Goal: Information Seeking & Learning: Learn about a topic

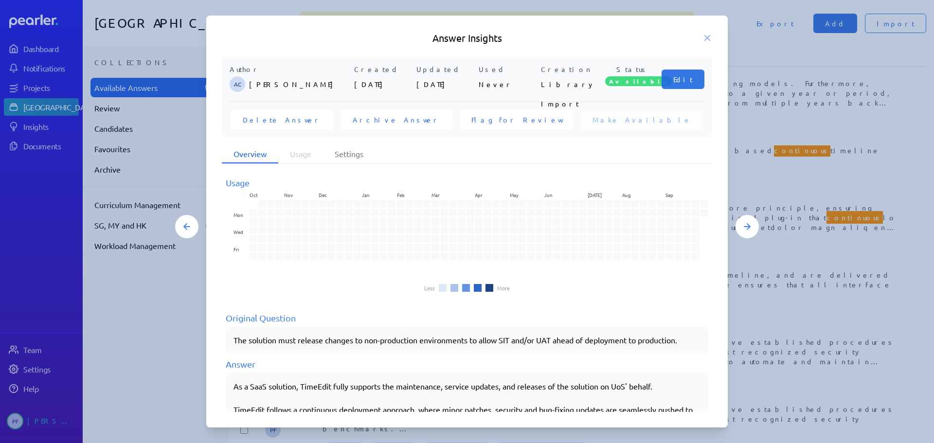
scroll to position [135, 0]
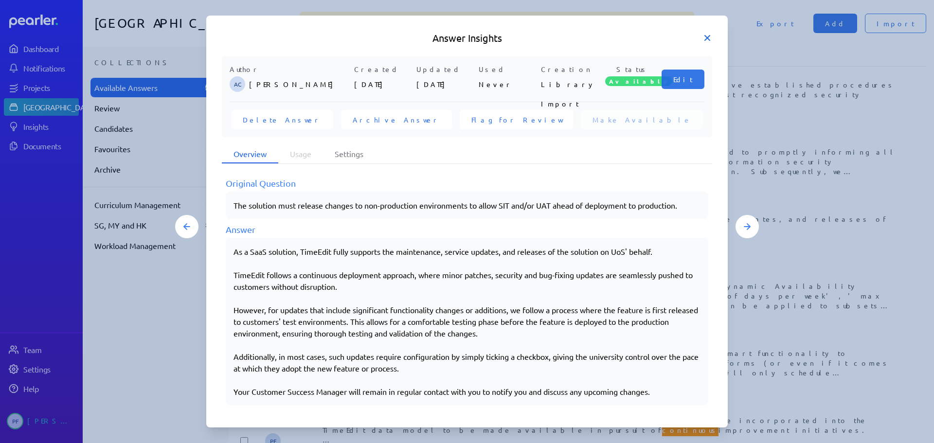
click at [709, 40] on icon at bounding box center [707, 38] width 5 height 5
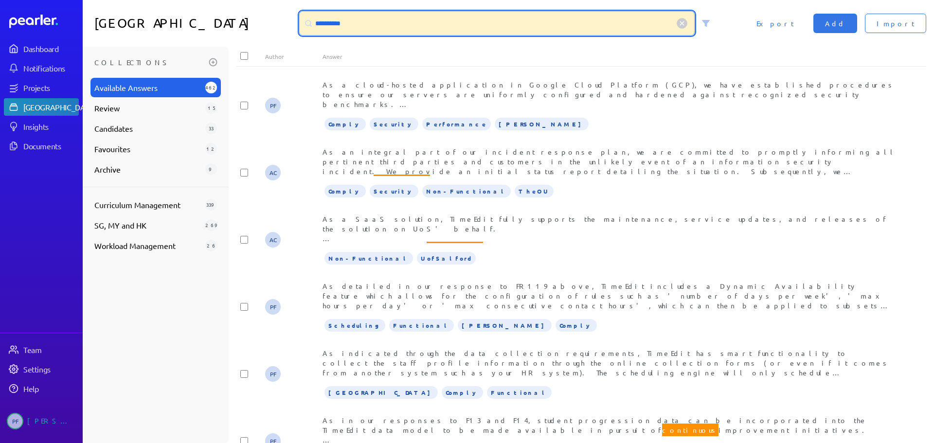
click at [368, 21] on input "**********" at bounding box center [497, 23] width 395 height 23
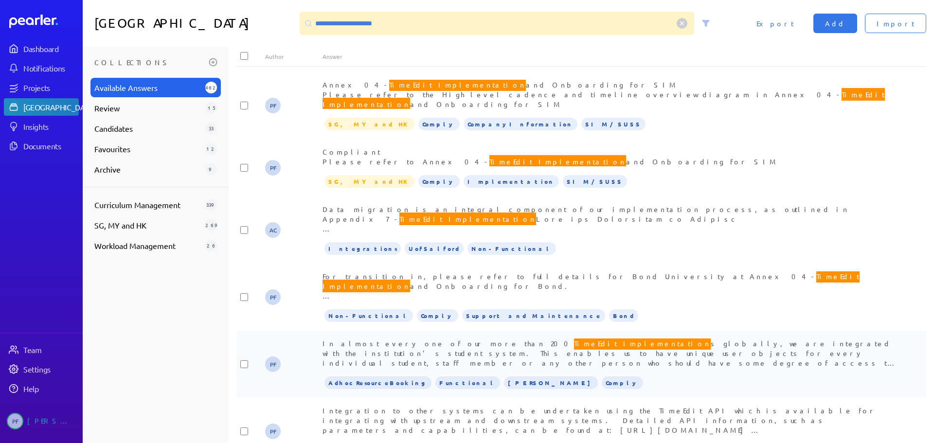
click at [574, 337] on span "TimeEdit implementation" at bounding box center [642, 343] width 137 height 13
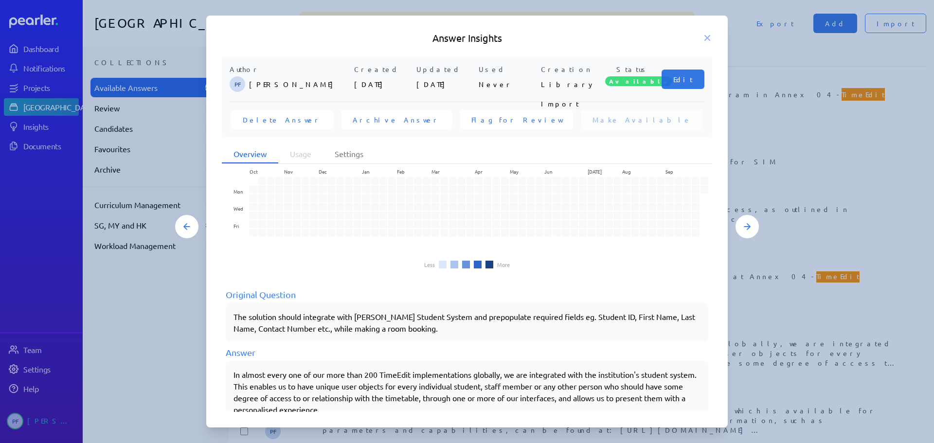
scroll to position [0, 0]
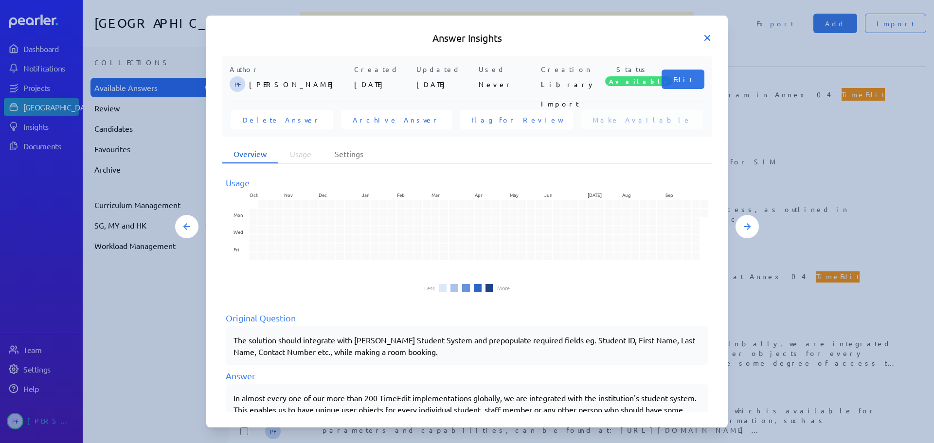
click at [704, 38] on icon at bounding box center [708, 38] width 10 height 10
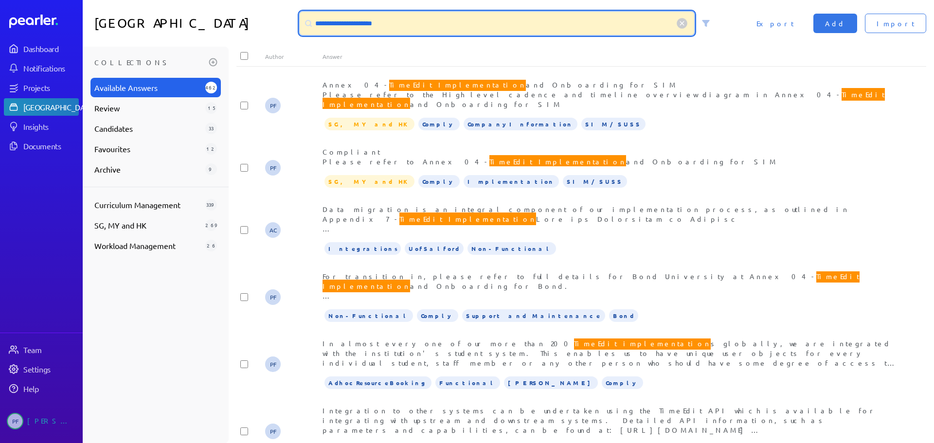
click at [343, 23] on input "**********" at bounding box center [497, 23] width 395 height 23
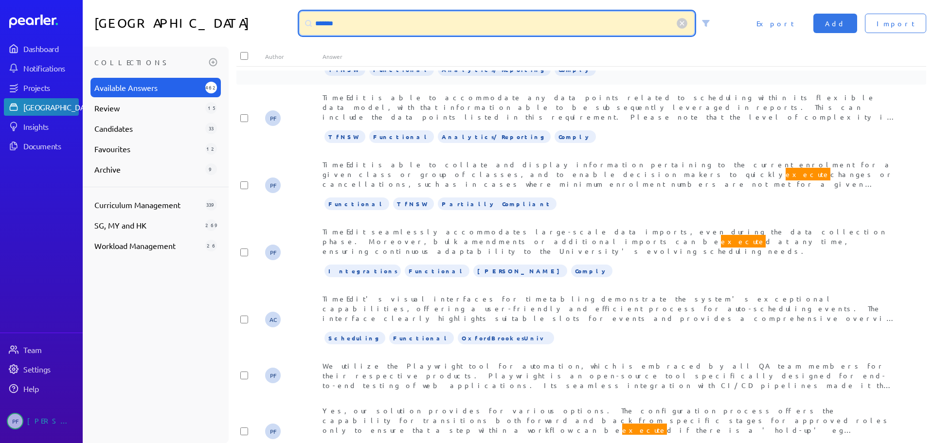
scroll to position [1431, 0]
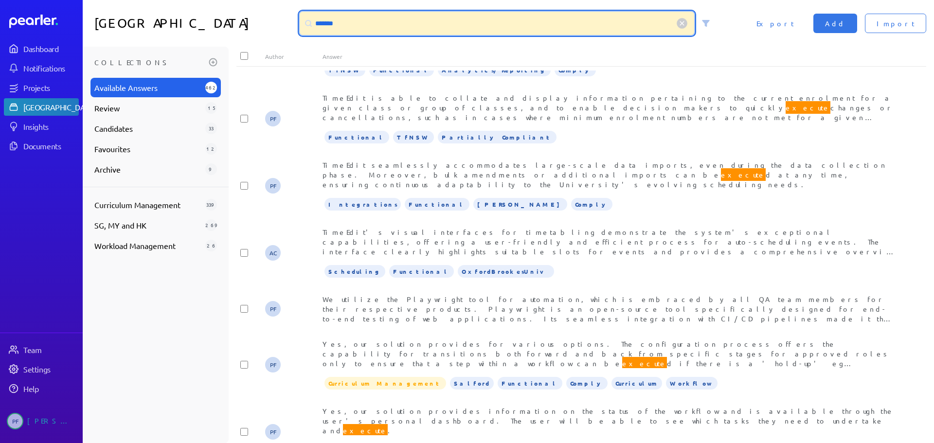
drag, startPoint x: 392, startPoint y: 24, endPoint x: 311, endPoint y: 22, distance: 80.3
click at [311, 22] on div "*******" at bounding box center [497, 23] width 395 height 23
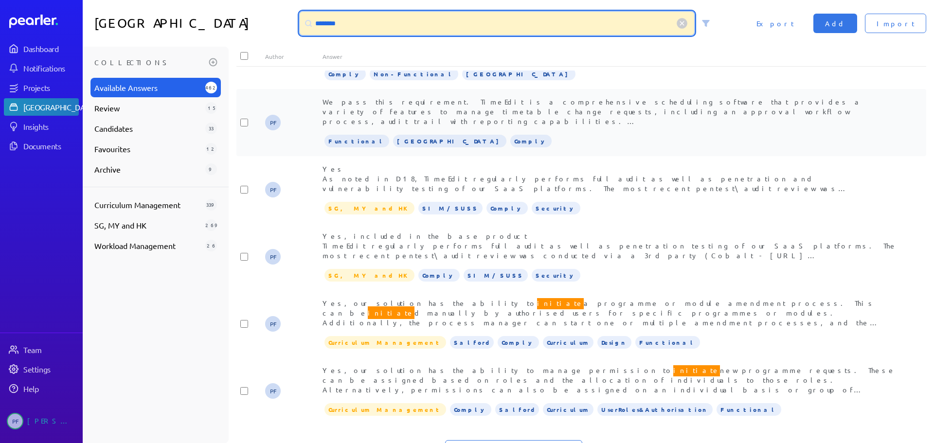
scroll to position [1681, 0]
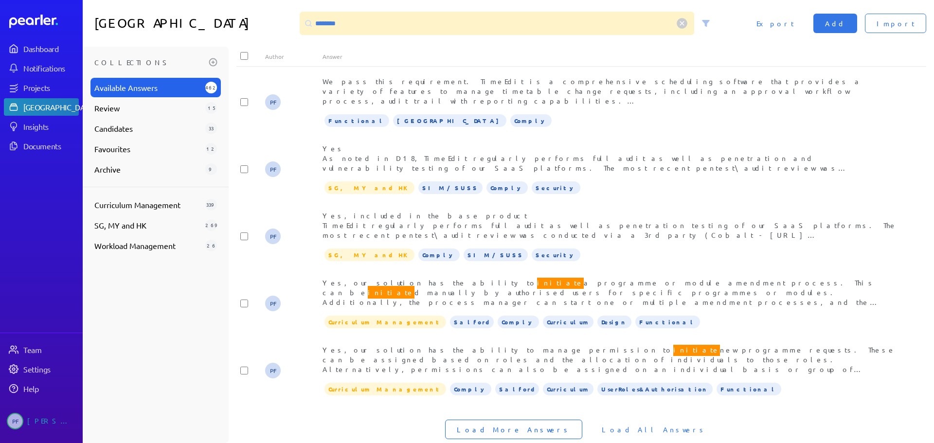
click at [531, 425] on span "Load More Answers" at bounding box center [514, 430] width 114 height 10
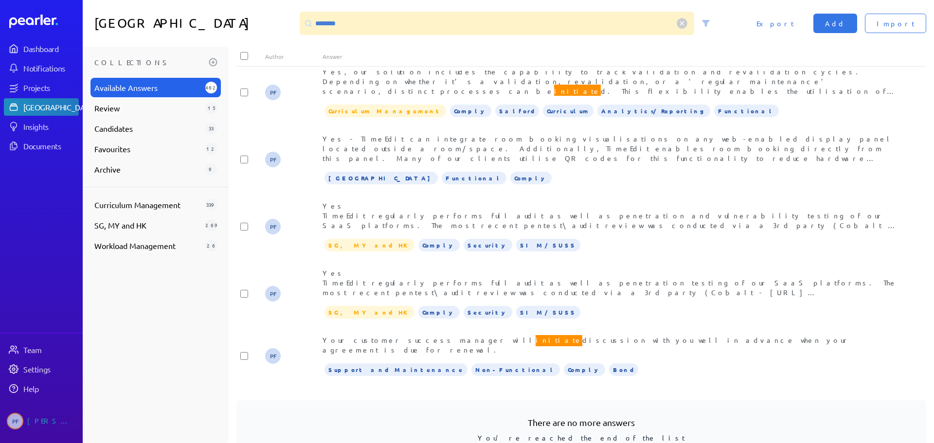
scroll to position [1378, 0]
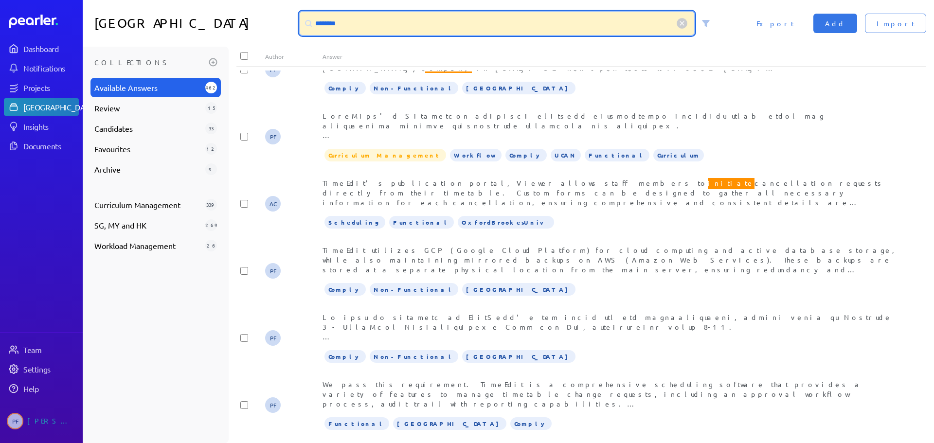
click at [345, 27] on input "********" at bounding box center [497, 23] width 395 height 23
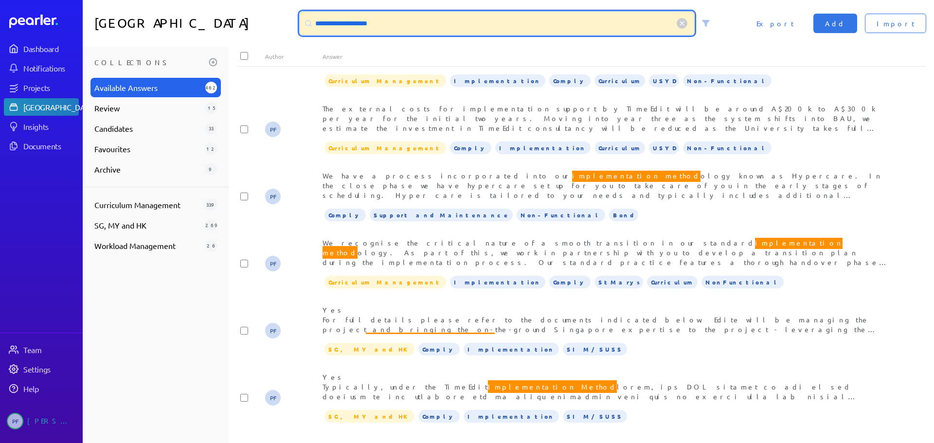
scroll to position [195, 0]
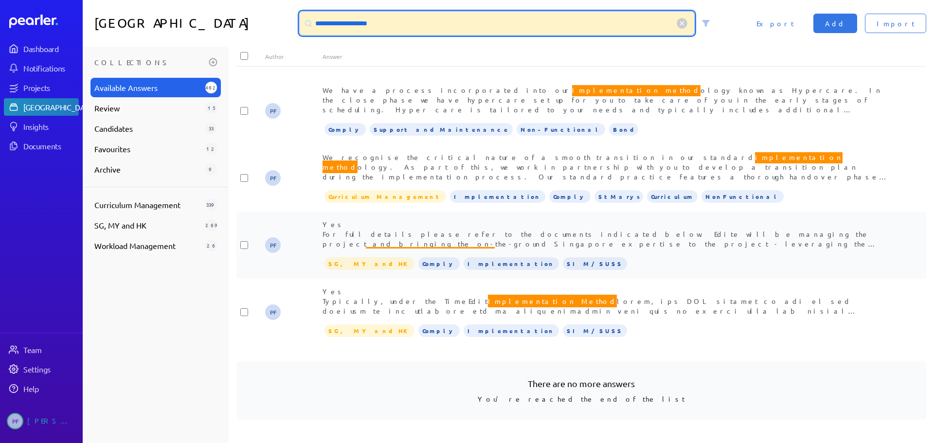
type input "**********"
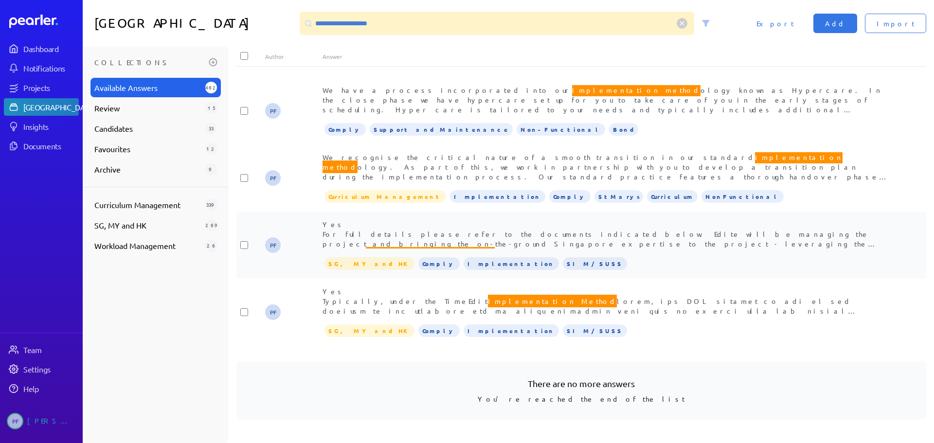
click at [510, 240] on span "Yes For full details please refer to the documents indicated below. Edite will …" at bounding box center [606, 307] width 566 height 174
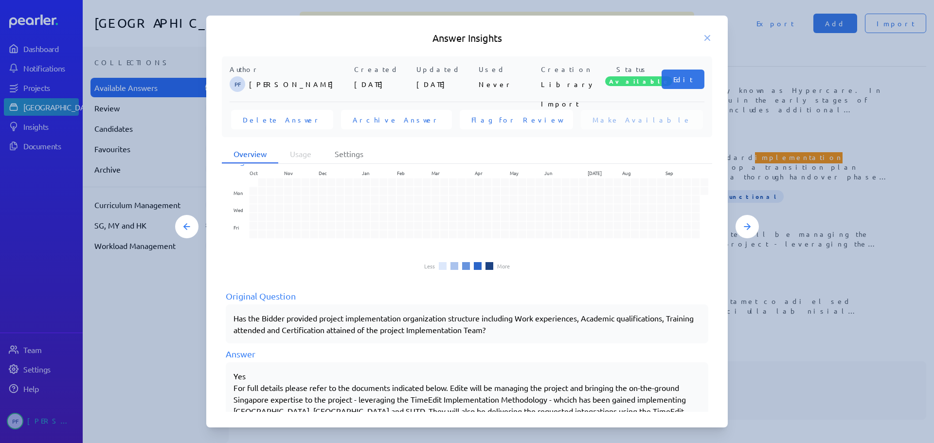
scroll to position [0, 0]
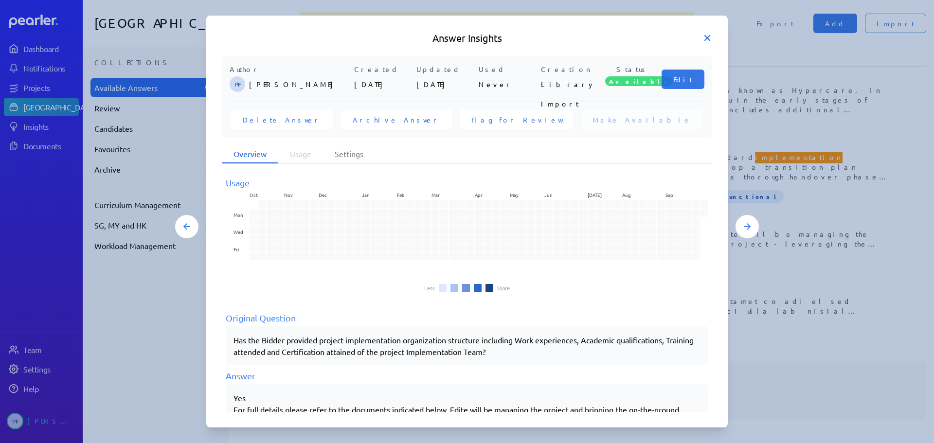
click at [707, 36] on icon at bounding box center [708, 38] width 10 height 10
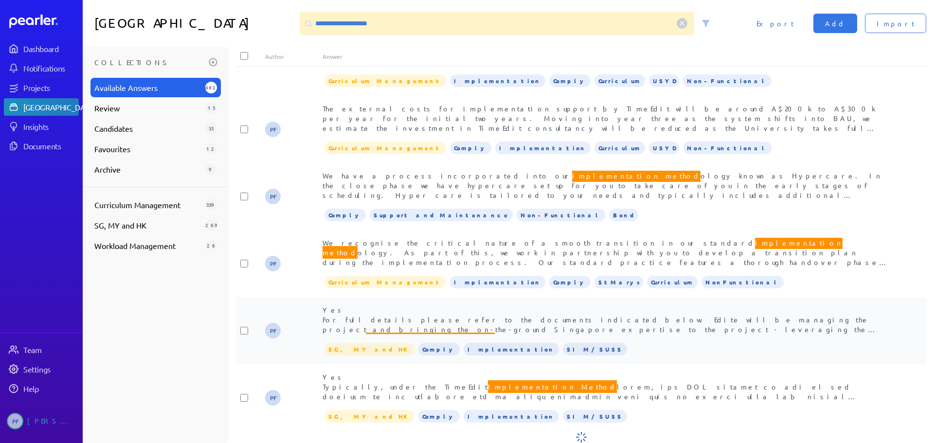
scroll to position [195, 0]
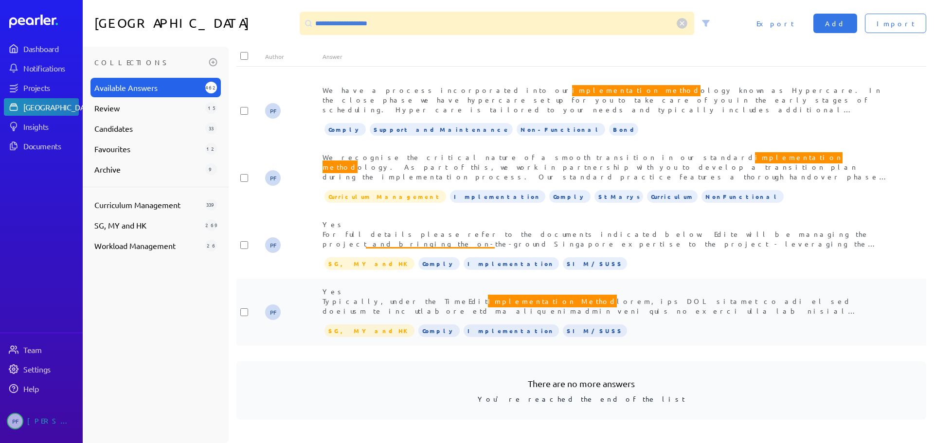
click at [490, 305] on span "Yes Typically, under the TimeEdit Implementation Method" at bounding box center [610, 384] width 574 height 194
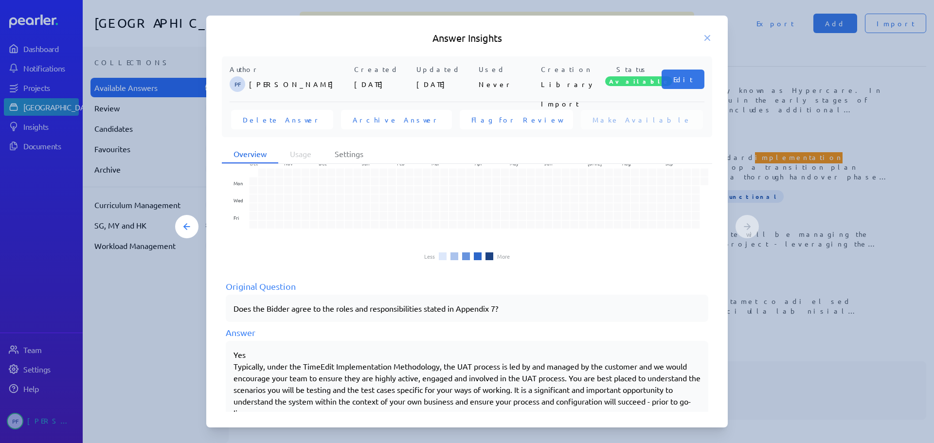
scroll to position [0, 0]
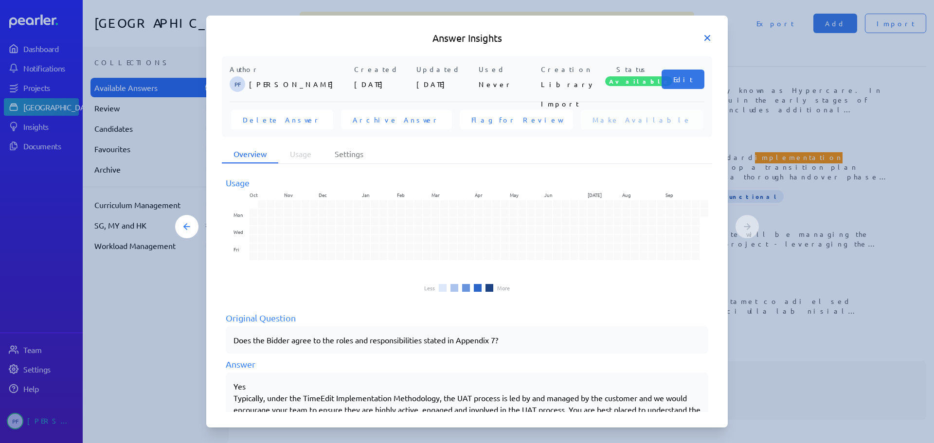
click at [708, 36] on icon at bounding box center [708, 38] width 10 height 10
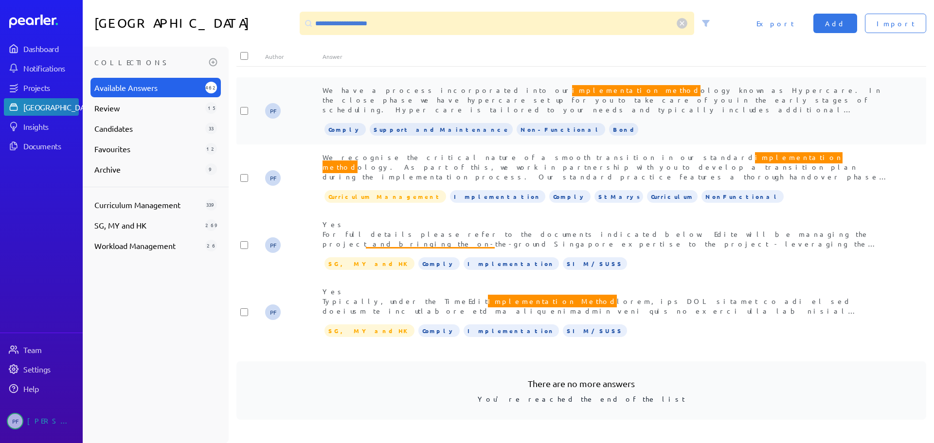
click at [352, 100] on span "We have a process incorporated into our implementation method ology known as Hy…" at bounding box center [610, 133] width 574 height 98
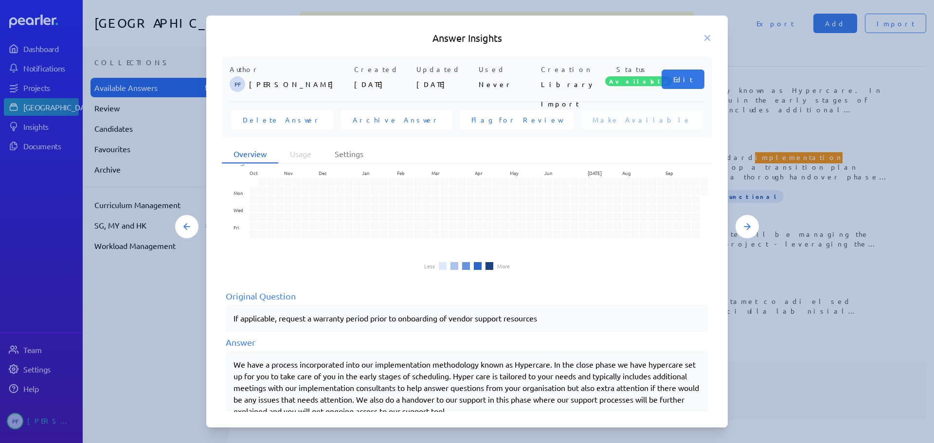
scroll to position [0, 0]
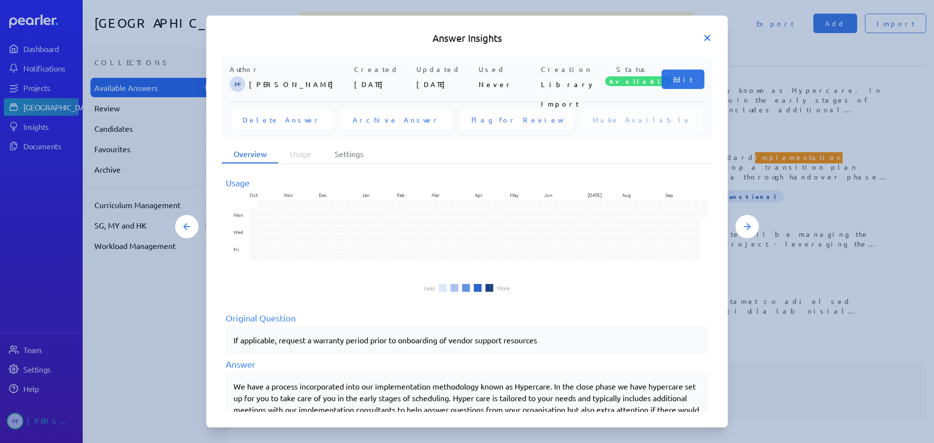
click at [709, 42] on icon at bounding box center [708, 38] width 10 height 10
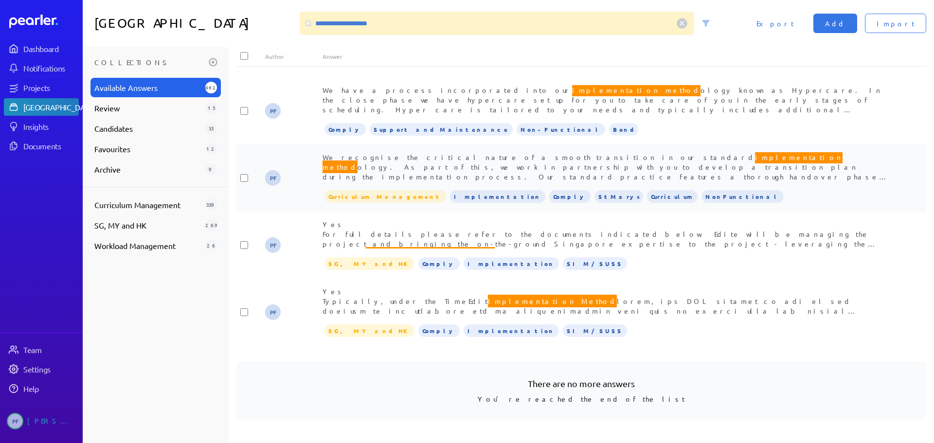
click at [341, 157] on span "We recognise the critical nature of a smooth transition in our standard impleme…" at bounding box center [606, 195] width 566 height 89
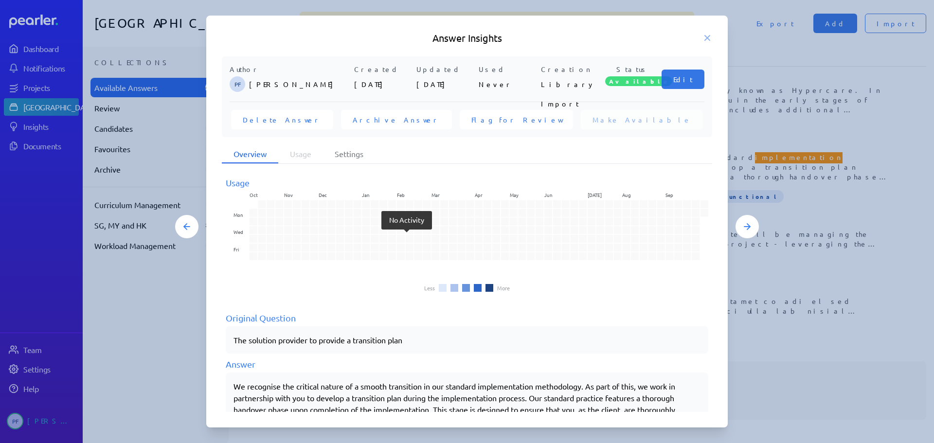
scroll to position [66, 0]
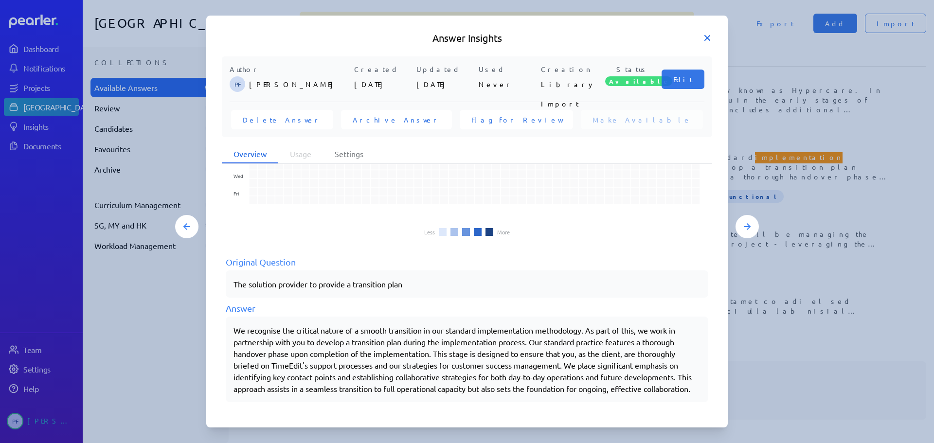
click at [705, 37] on icon at bounding box center [708, 38] width 10 height 10
